Goal: Information Seeking & Learning: Learn about a topic

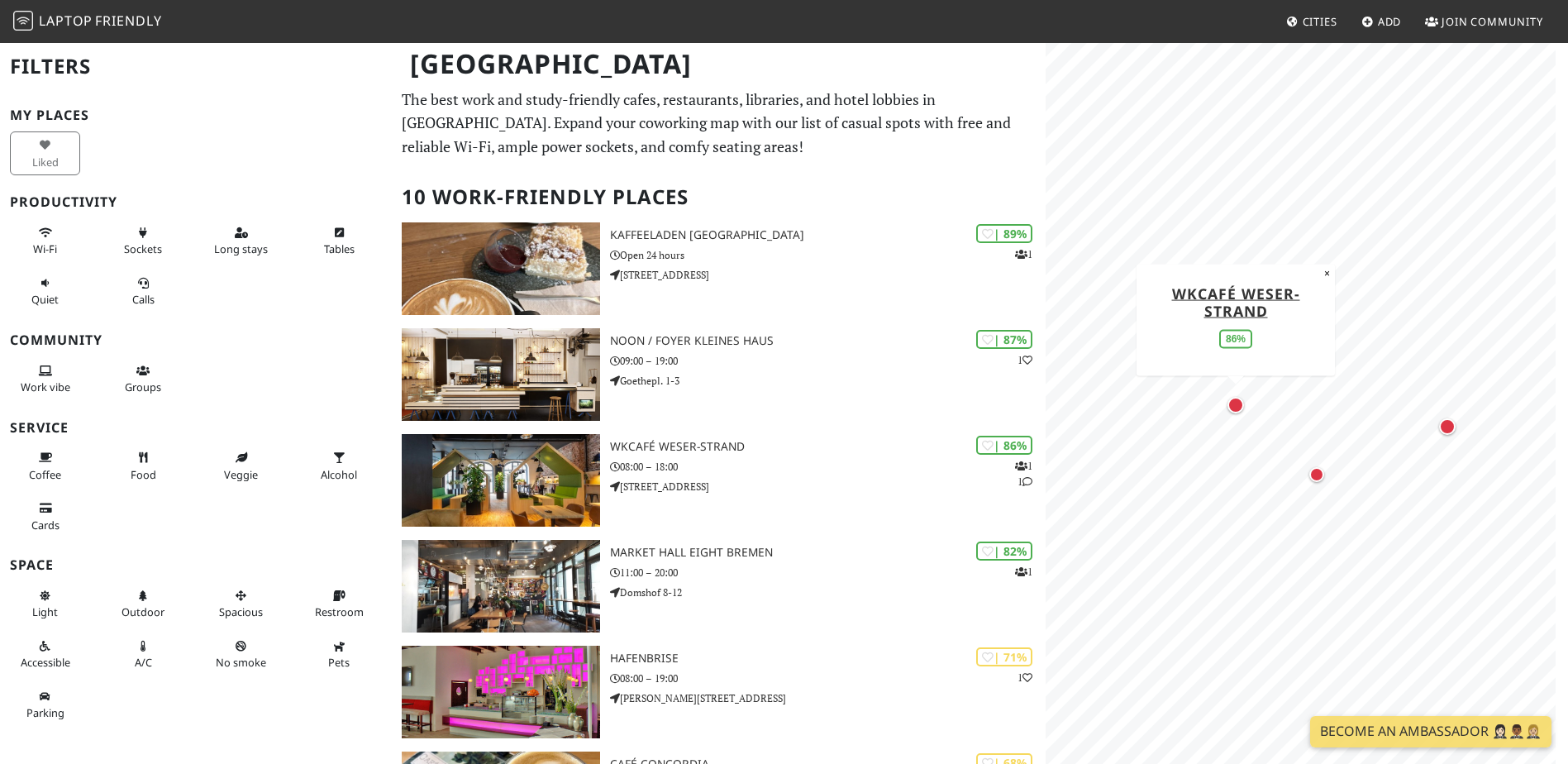
click at [1238, 405] on div "Map marker" at bounding box center [1236, 405] width 16 height 16
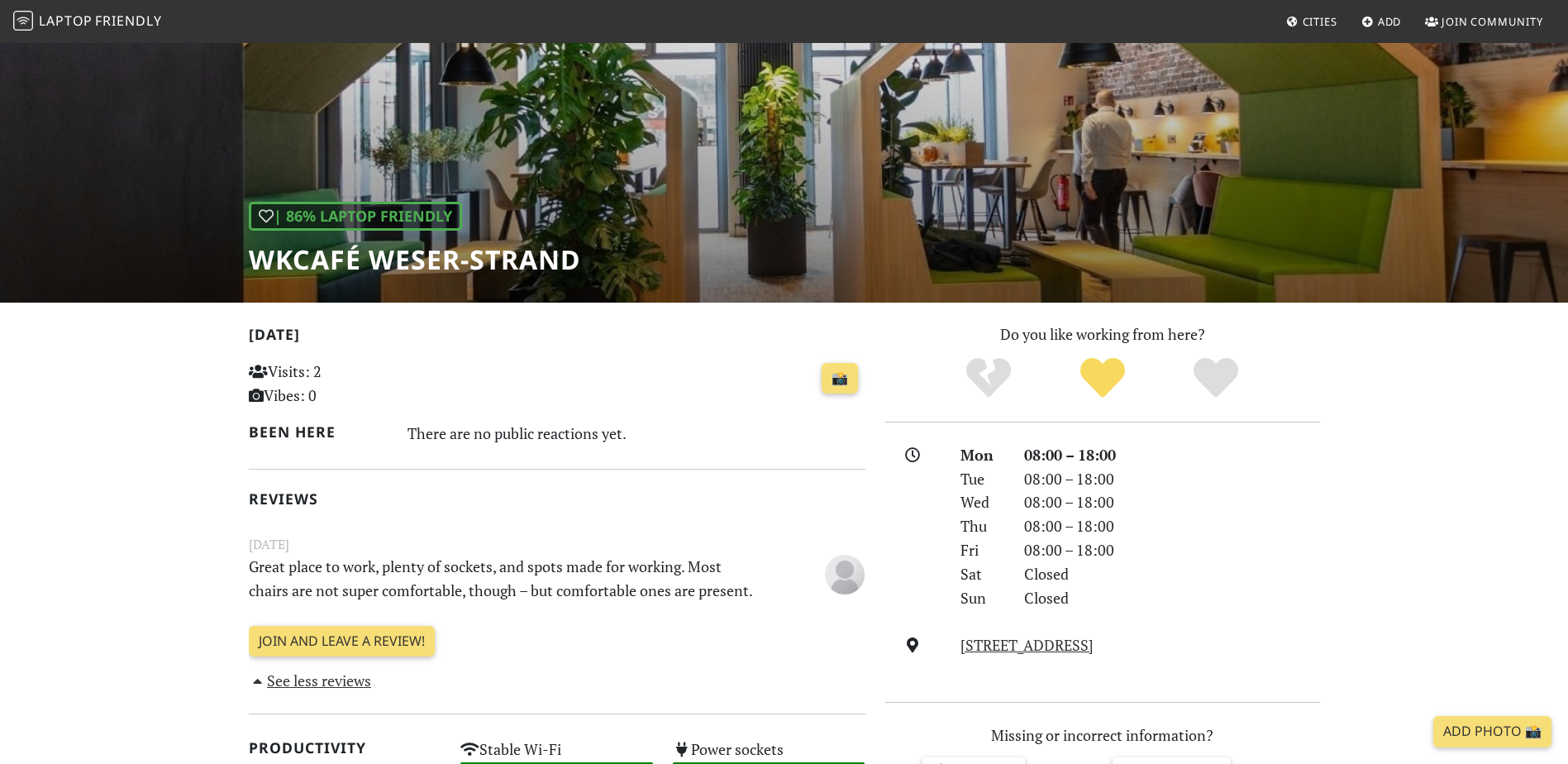
scroll to position [165, 0]
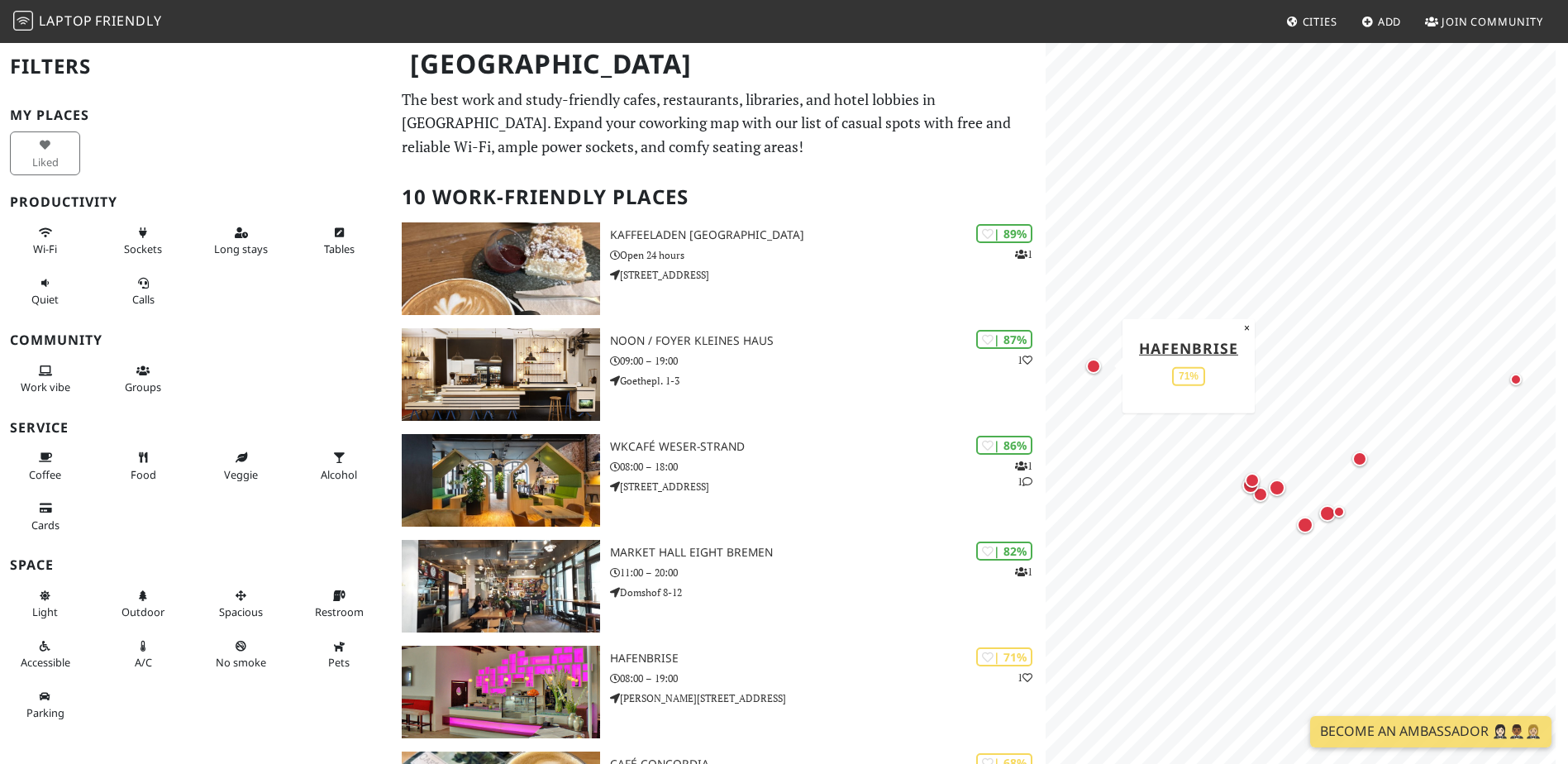
click at [1092, 363] on div "Map marker" at bounding box center [1093, 366] width 15 height 15
click at [1233, 338] on div "Map marker" at bounding box center [1229, 338] width 16 height 16
click at [1230, 403] on div "Map marker" at bounding box center [1225, 401] width 15 height 15
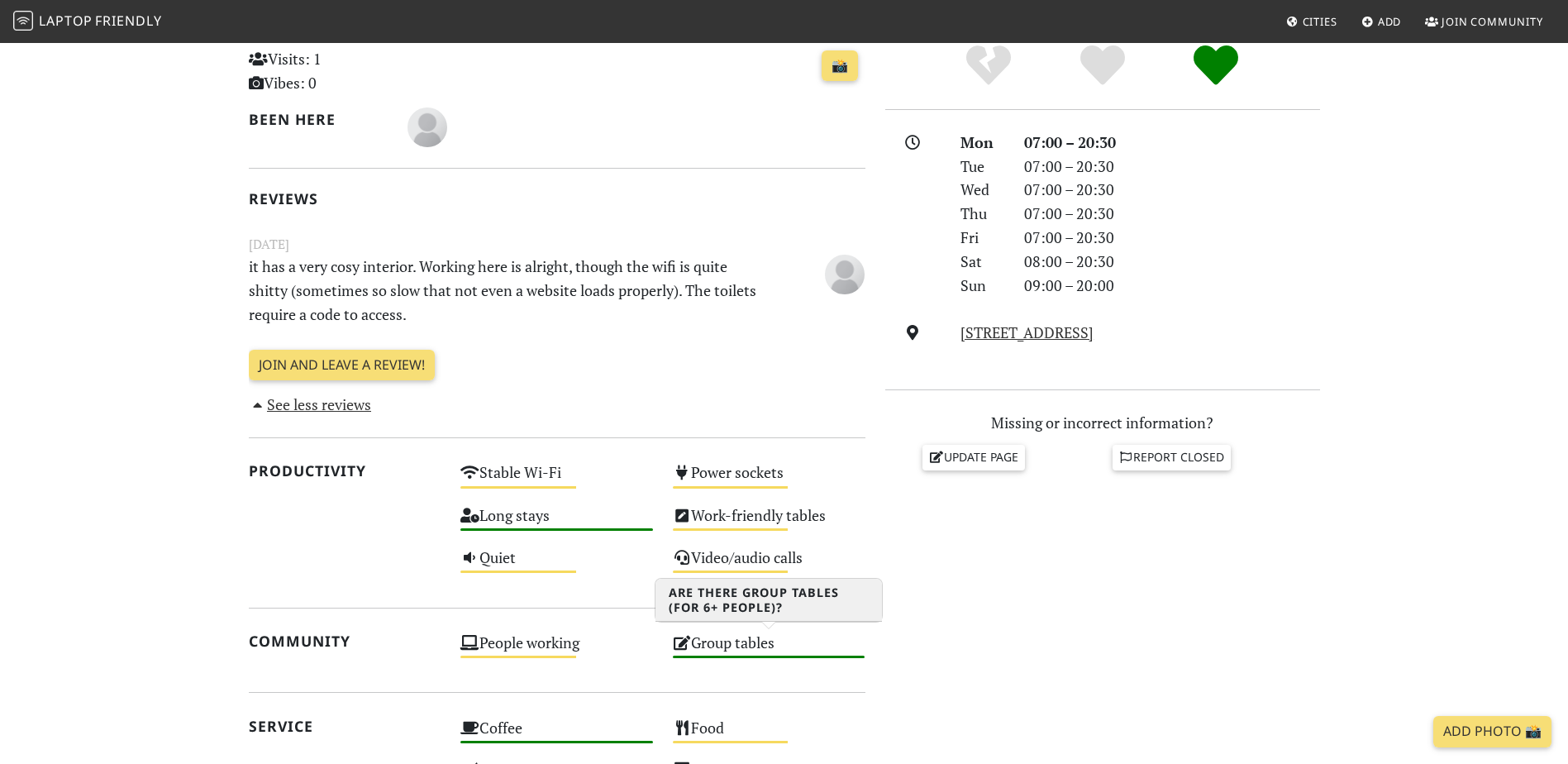
scroll to position [413, 0]
